Goal: Transaction & Acquisition: Purchase product/service

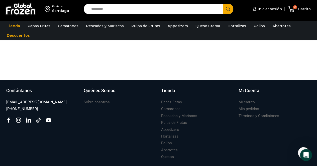
scroll to position [41, 0]
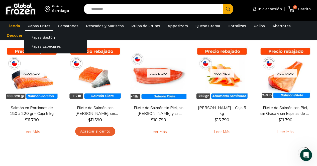
click at [41, 30] on link "Papas Fritas" at bounding box center [39, 26] width 28 height 10
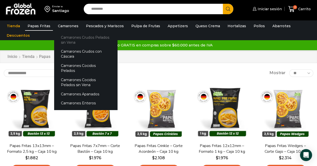
click at [84, 40] on link "Camarones Crudos Pelados sin Vena" at bounding box center [85, 40] width 63 height 14
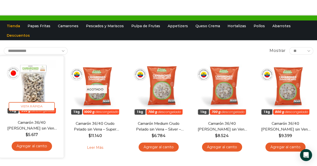
scroll to position [50, 0]
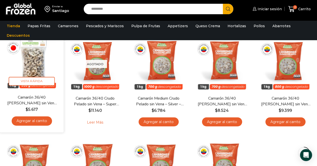
click at [36, 123] on link "Agregar al carrito" at bounding box center [32, 121] width 40 height 9
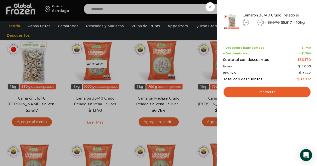
drag, startPoint x: 211, startPoint y: 8, endPoint x: 200, endPoint y: 10, distance: 11.5
click at [287, 8] on div "1 Carrito 1 1 Shopping Cart *" at bounding box center [299, 9] width 25 height 12
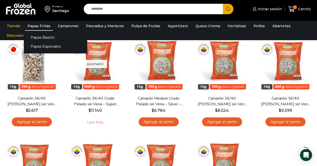
click at [38, 25] on link "Papas Fritas" at bounding box center [39, 26] width 28 height 10
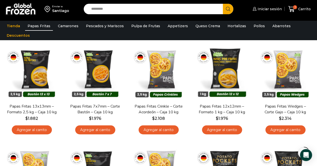
scroll to position [50, 0]
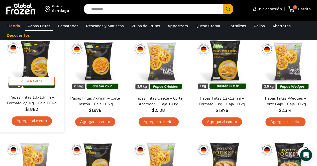
click at [37, 120] on link "Agregar al carrito" at bounding box center [32, 121] width 40 height 9
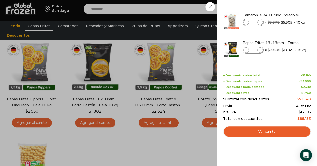
scroll to position [225, 0]
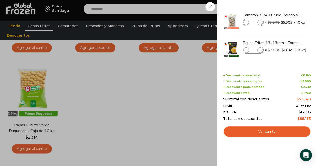
click at [287, 8] on div "2 Carrito 2 2 Shopping Cart *" at bounding box center [299, 9] width 25 height 12
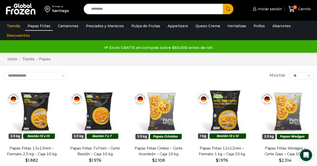
scroll to position [25, 0]
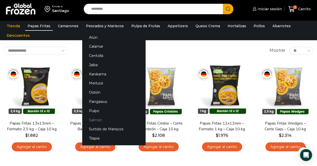
click at [97, 122] on link "Salmón" at bounding box center [113, 120] width 63 height 9
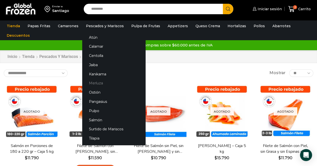
click at [99, 84] on link "Merluza" at bounding box center [113, 83] width 63 height 9
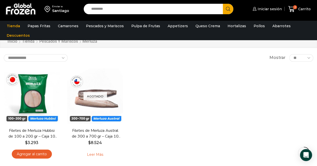
scroll to position [25, 0]
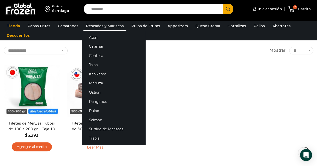
click at [98, 26] on link "Pescados y Mariscos" at bounding box center [104, 26] width 43 height 10
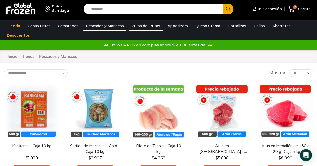
click at [140, 26] on link "Pulpa de Frutas" at bounding box center [146, 26] width 34 height 10
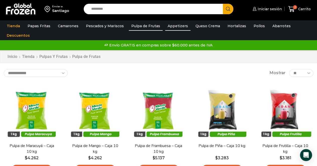
click at [177, 25] on link "Appetizers" at bounding box center [177, 26] width 25 height 10
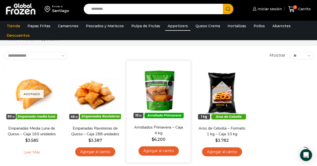
scroll to position [25, 0]
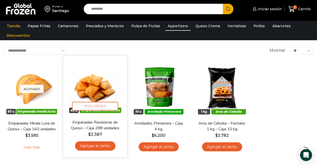
click at [92, 147] on link "Agregar al carrito" at bounding box center [95, 146] width 40 height 9
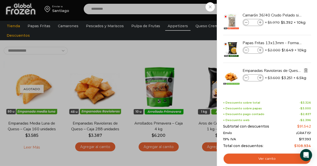
click at [304, 69] on img "Eliminar Empanadas Ravioleras de Queso - Caja 288 unidades del carrito" at bounding box center [305, 70] width 5 height 5
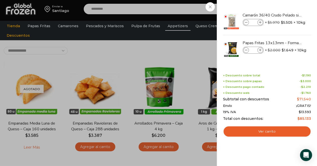
click at [287, 10] on div "2 Carrito 2 2 Shopping Cart *" at bounding box center [299, 9] width 25 height 12
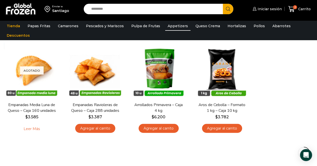
scroll to position [0, 0]
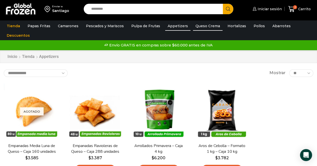
click at [201, 28] on link "Queso Crema" at bounding box center [208, 26] width 30 height 10
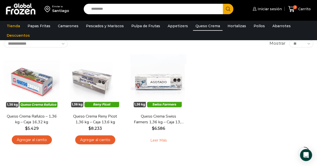
scroll to position [25, 0]
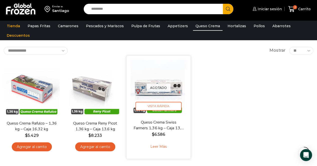
click at [161, 146] on link "Leer más" at bounding box center [158, 147] width 32 height 11
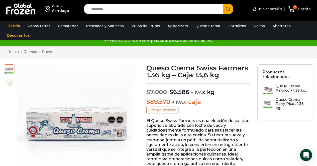
scroll to position [0, 0]
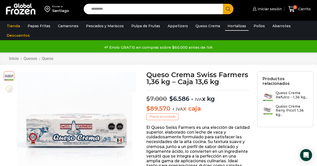
click at [232, 25] on link "Hortalizas" at bounding box center [237, 26] width 24 height 10
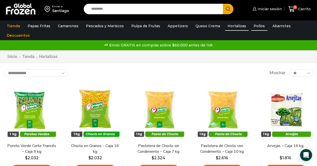
click at [253, 27] on link "Pollos" at bounding box center [259, 26] width 16 height 10
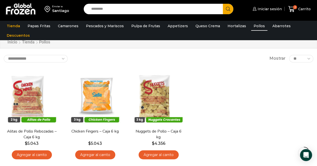
scroll to position [25, 0]
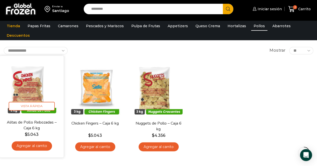
click at [25, 92] on img at bounding box center [32, 88] width 56 height 56
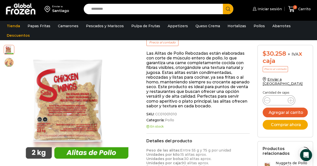
scroll to position [75, 0]
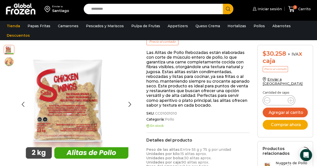
click at [10, 61] on img at bounding box center [9, 62] width 10 height 10
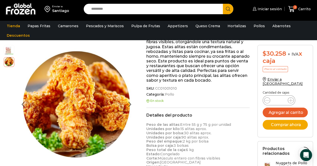
scroll to position [125, 0]
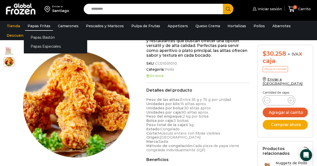
click at [42, 28] on link "Papas Fritas" at bounding box center [39, 26] width 28 height 10
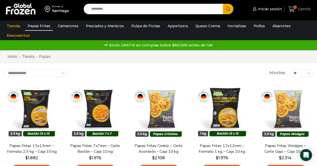
click at [291, 11] on icon at bounding box center [291, 9] width 7 height 7
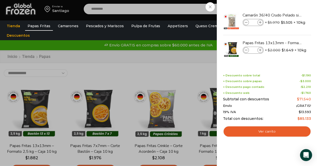
click at [287, 15] on div "2 Carrito 2 2 Shopping Cart * $" at bounding box center [299, 9] width 25 height 12
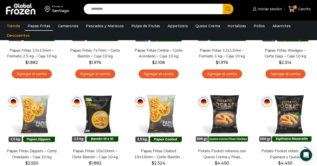
scroll to position [150, 0]
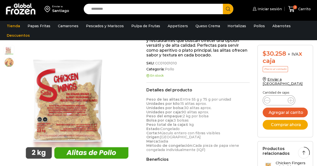
scroll to position [125, 0]
